Goal: Task Accomplishment & Management: Use online tool/utility

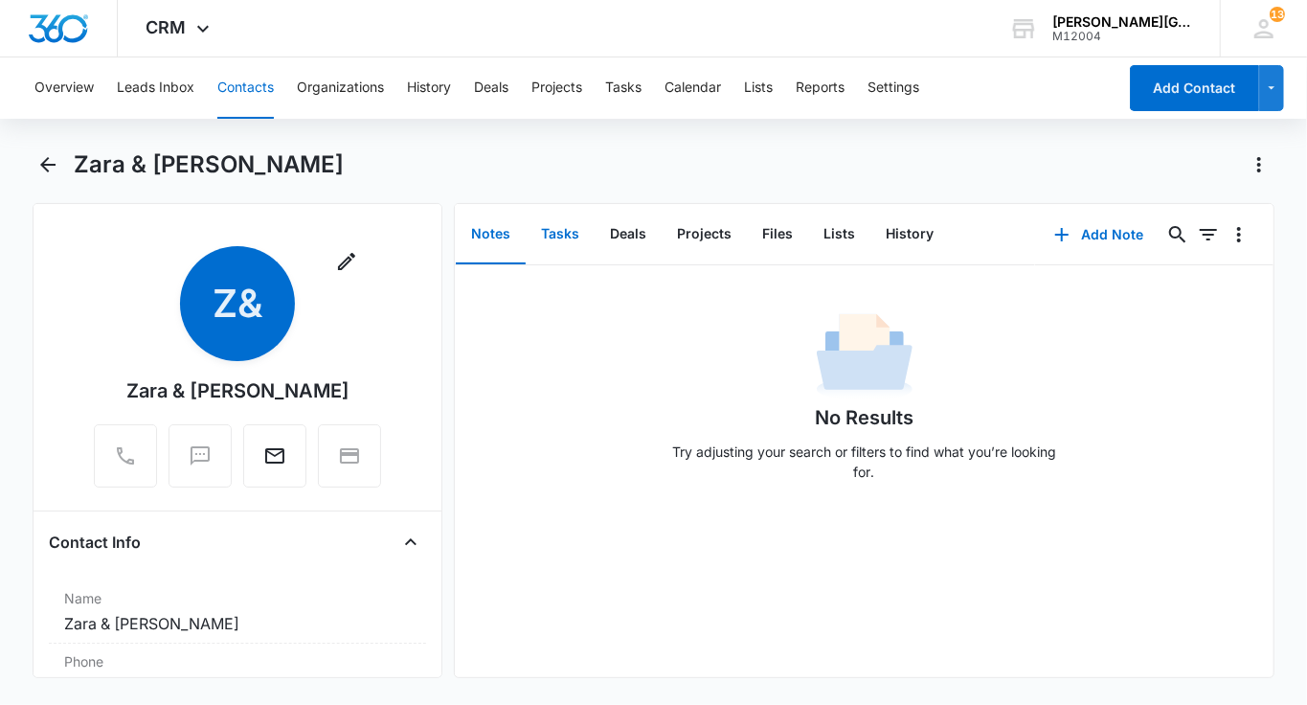
click at [557, 235] on button "Tasks" at bounding box center [560, 234] width 69 height 59
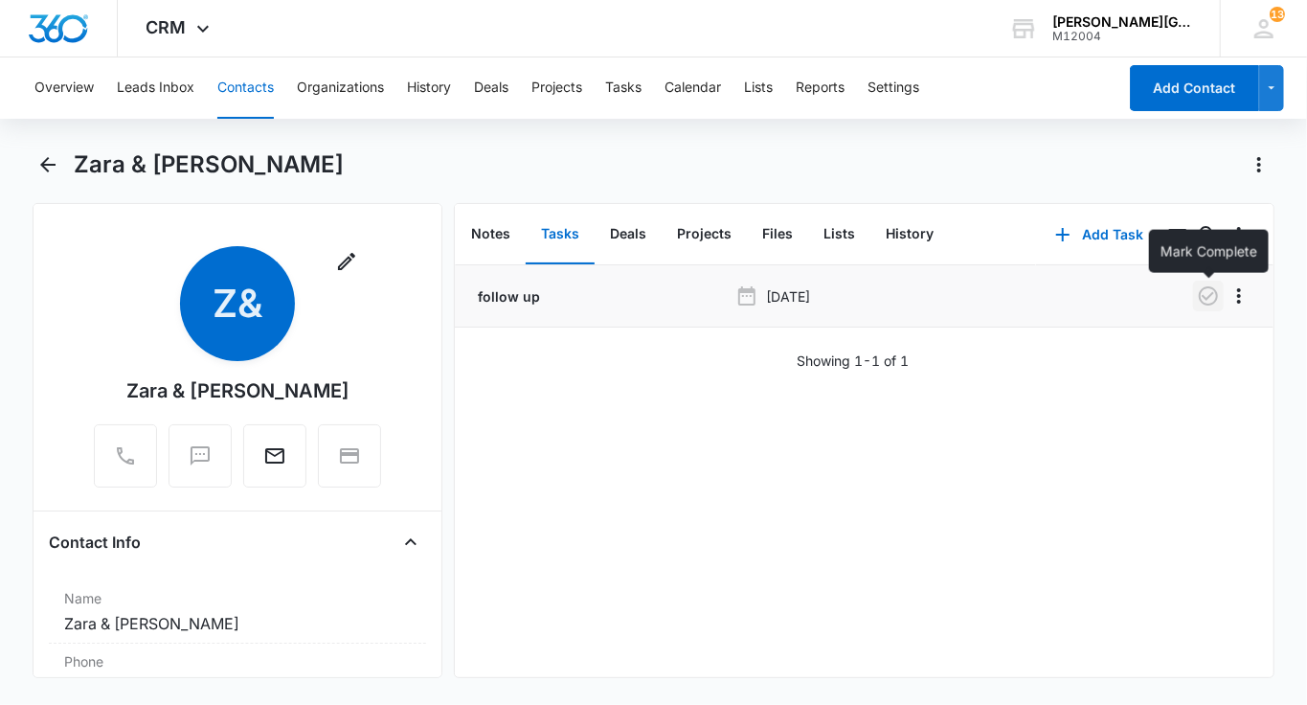
click at [1215, 293] on icon "button" at bounding box center [1208, 295] width 23 height 23
click at [905, 244] on button "History" at bounding box center [909, 234] width 79 height 59
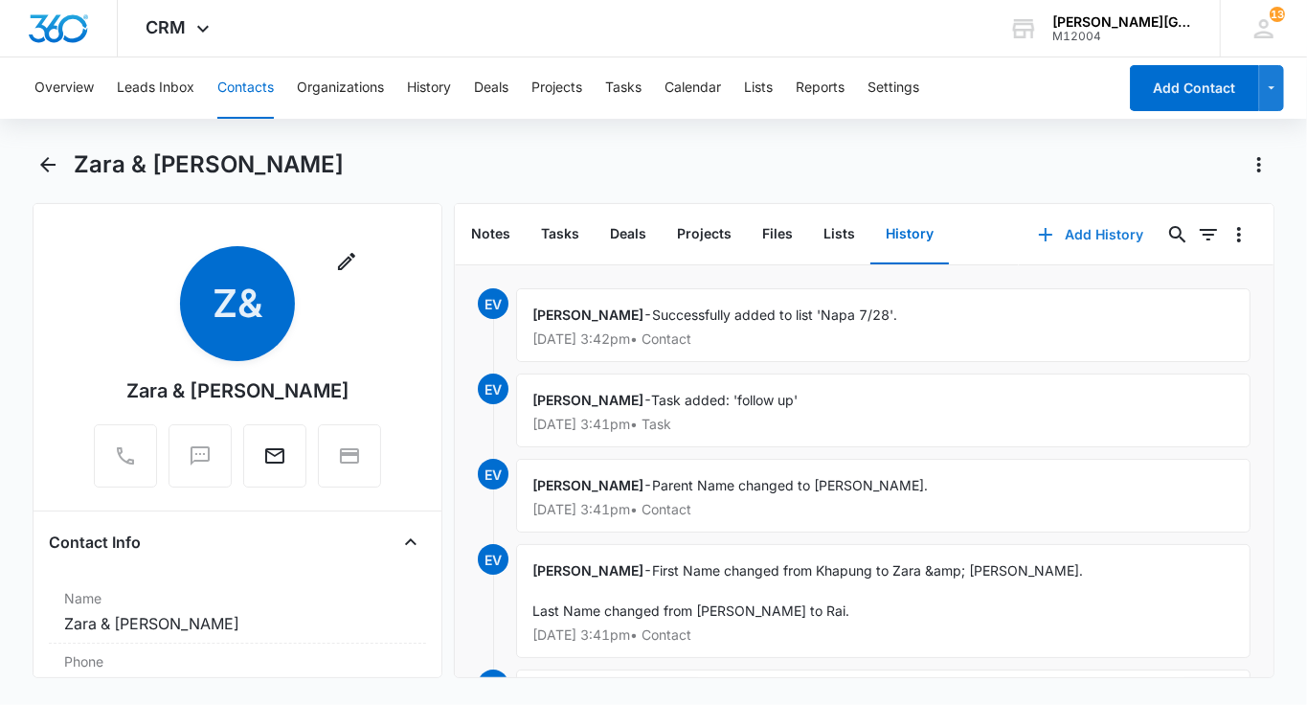
click at [1079, 248] on button "Add History" at bounding box center [1091, 235] width 144 height 46
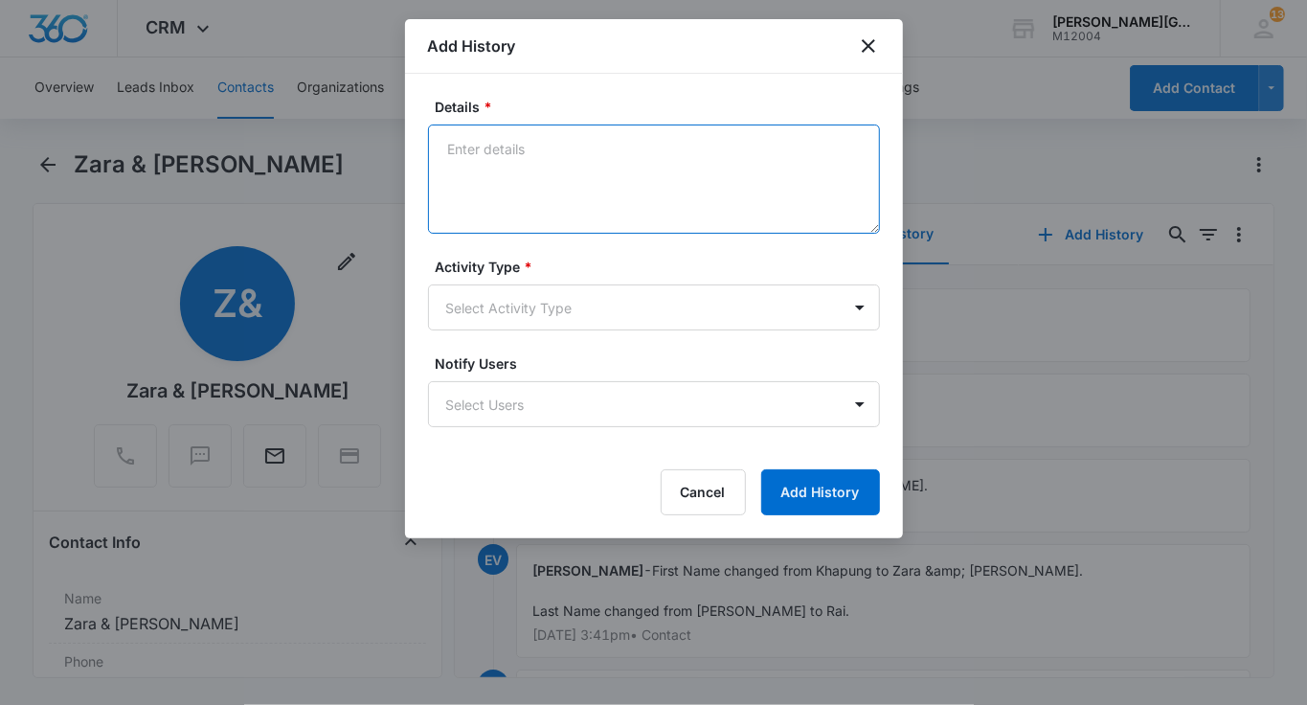
click at [562, 220] on textarea "Details *" at bounding box center [654, 178] width 452 height 109
paste textarea "called her, she loved the lesson, will be joining on Sundays, I let her know ab…"
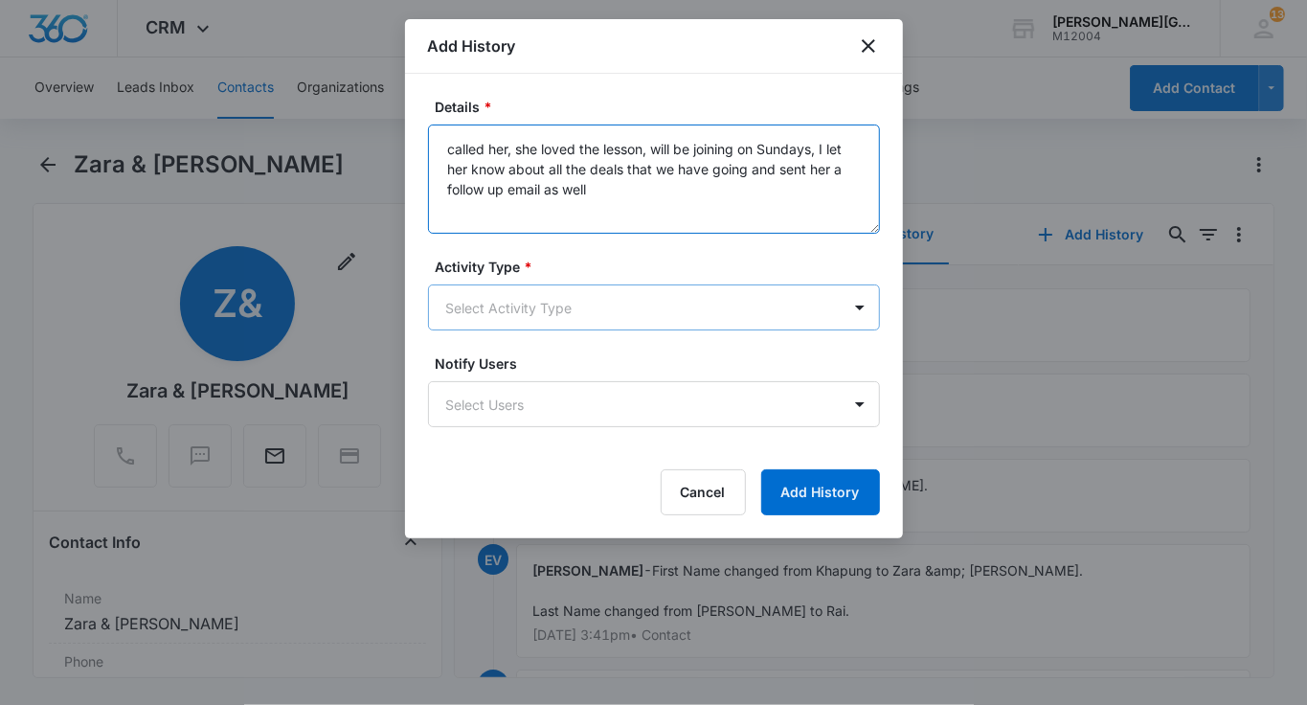
type textarea "called her, she loved the lesson, will be joining on Sundays, I let her know ab…"
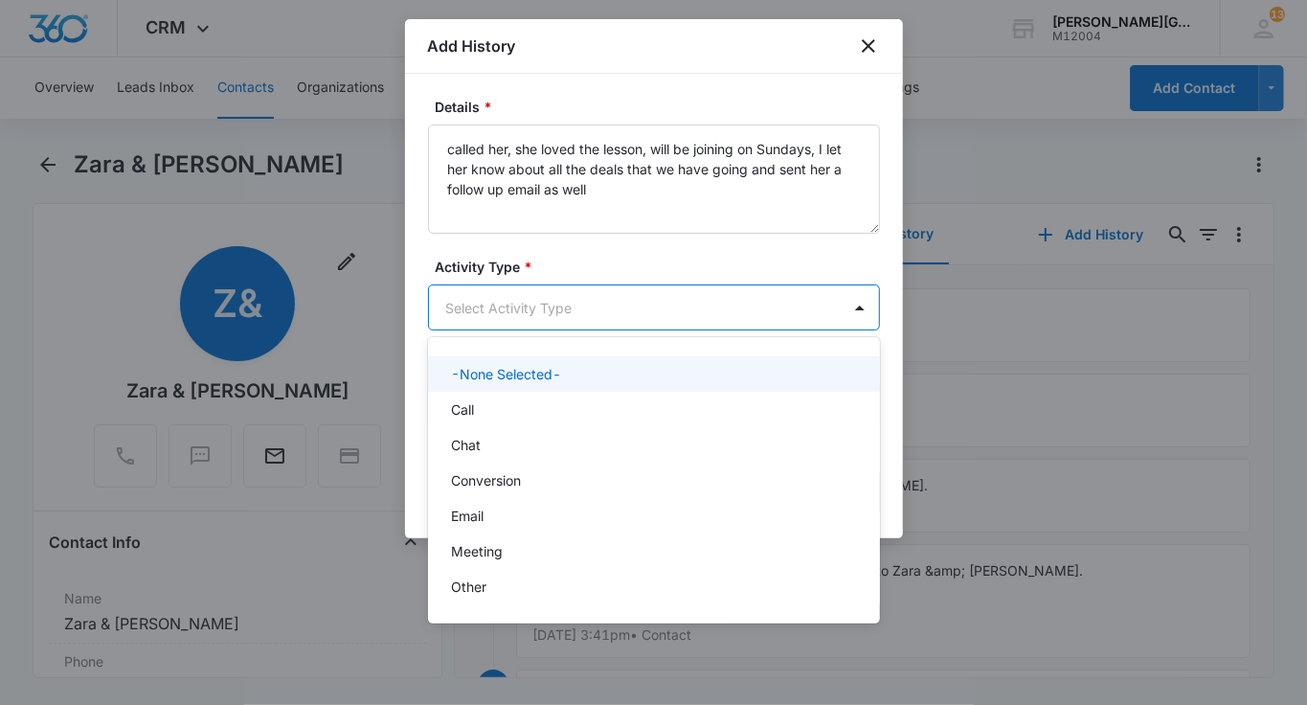
click at [540, 282] on body "CRM Apps Reputation Websites Forms CRM Email Social Shop Payments POS Content A…" at bounding box center [653, 352] width 1307 height 705
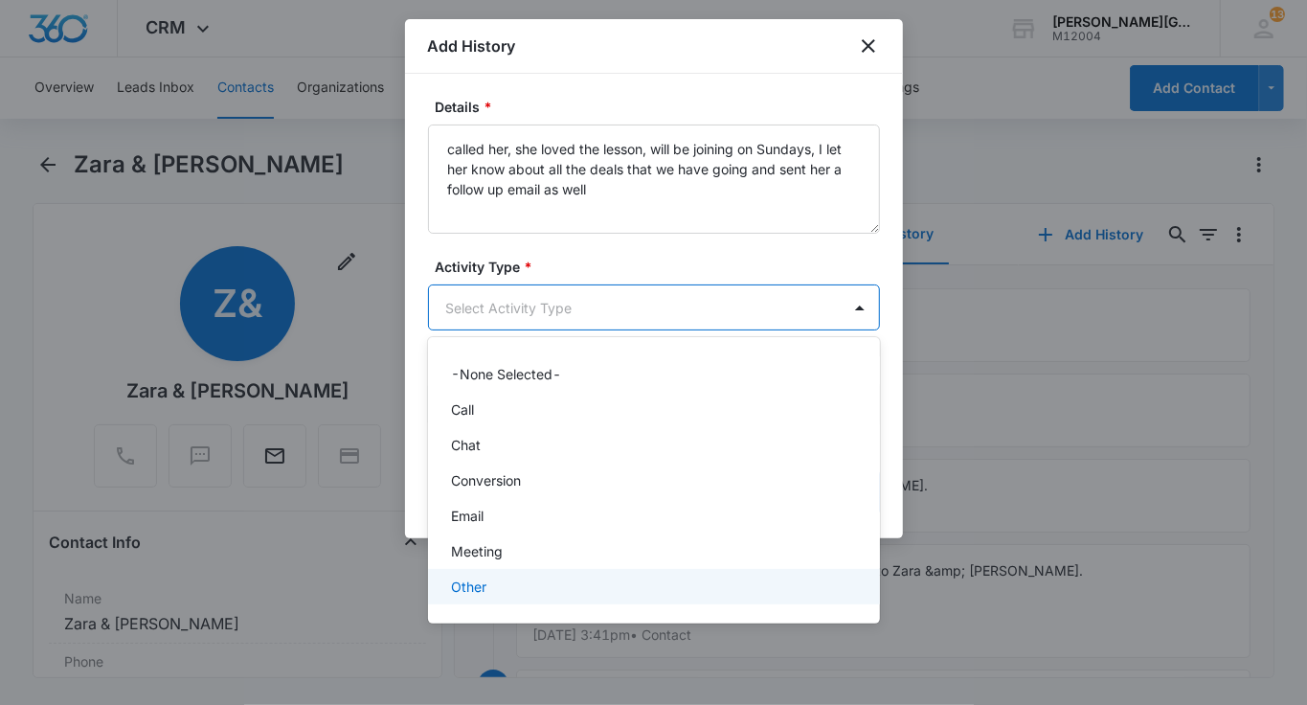
click at [478, 590] on p "Other" at bounding box center [468, 586] width 35 height 20
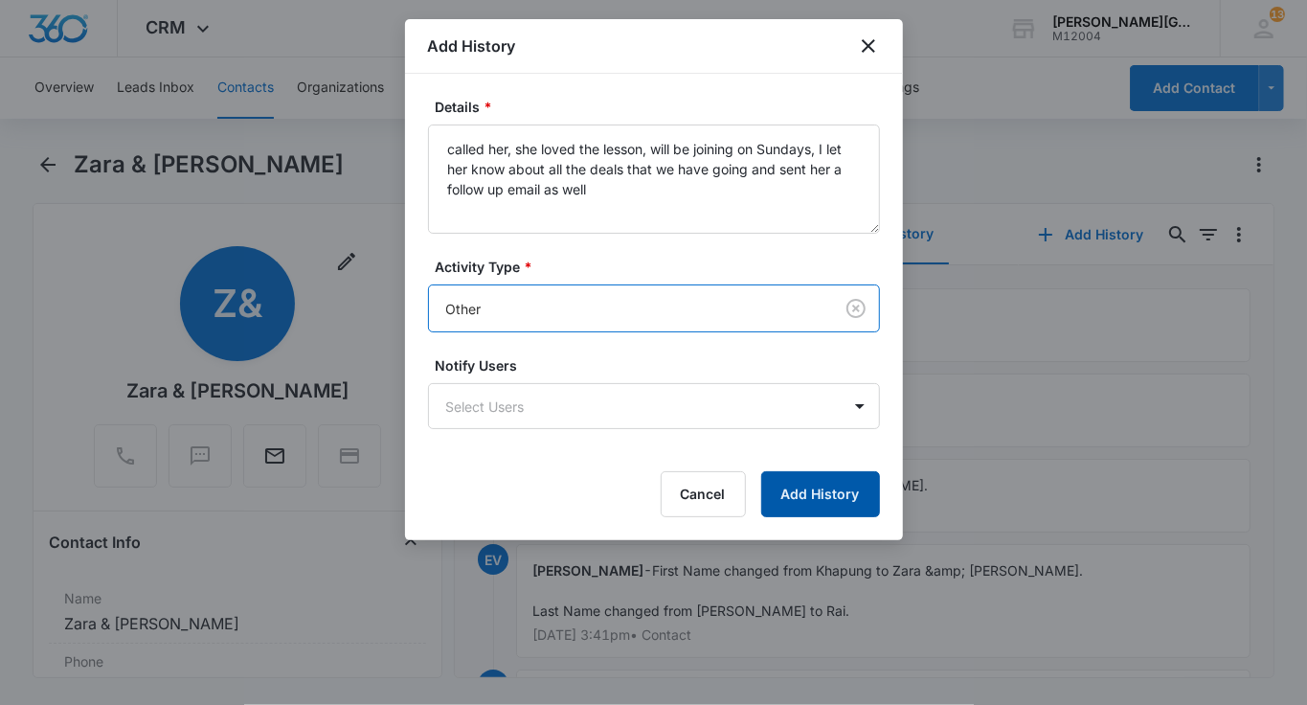
click at [842, 489] on button "Add History" at bounding box center [820, 494] width 119 height 46
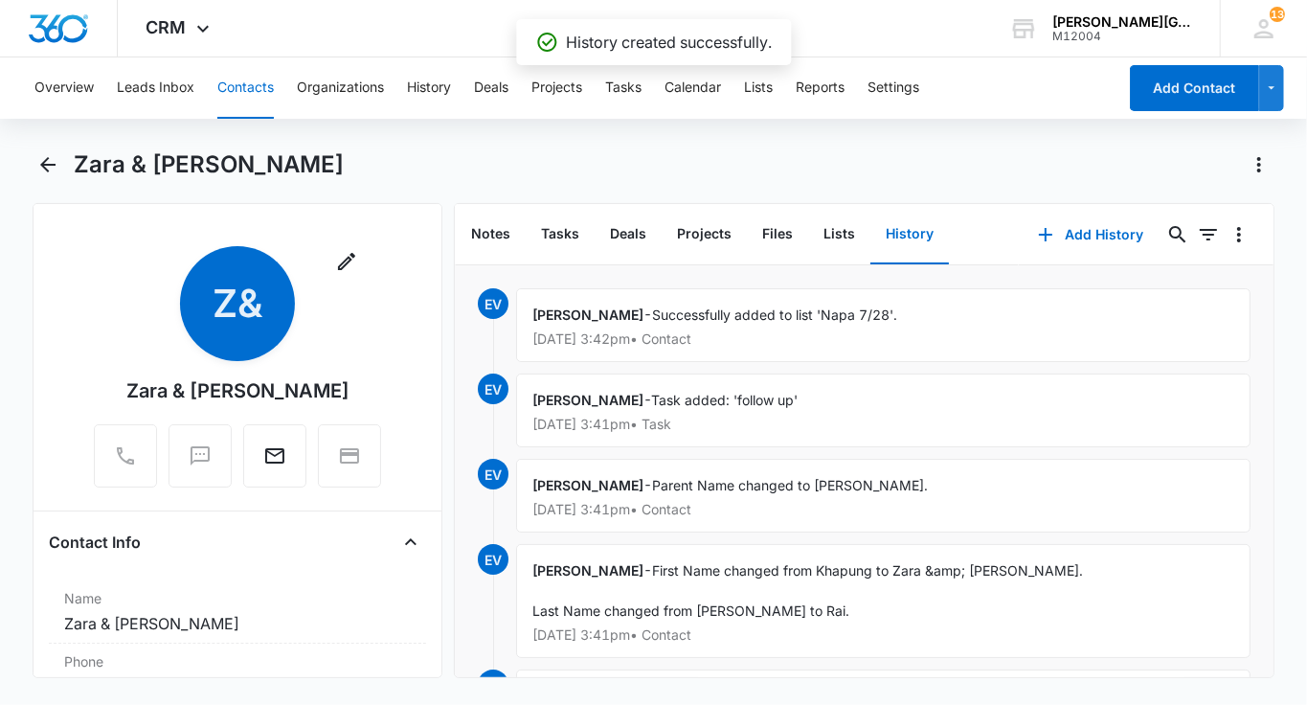
click at [242, 107] on button "Contacts" at bounding box center [245, 87] width 56 height 61
